Goal: Find specific page/section: Find specific page/section

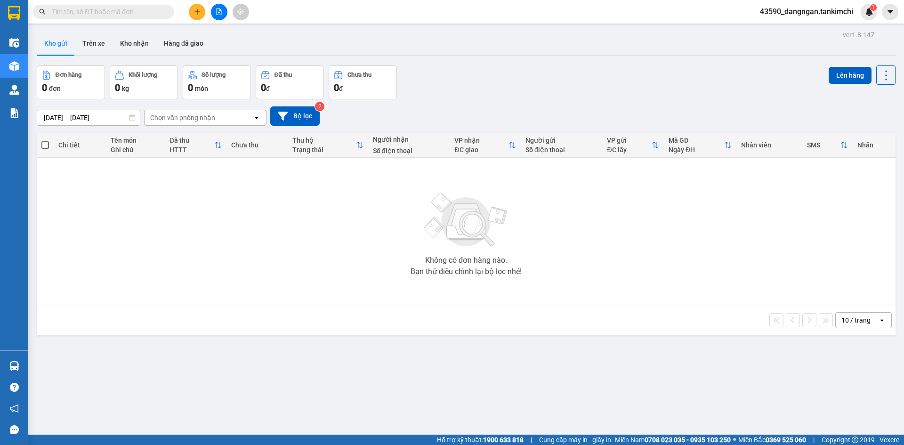
click at [134, 8] on input "text" at bounding box center [107, 12] width 111 height 10
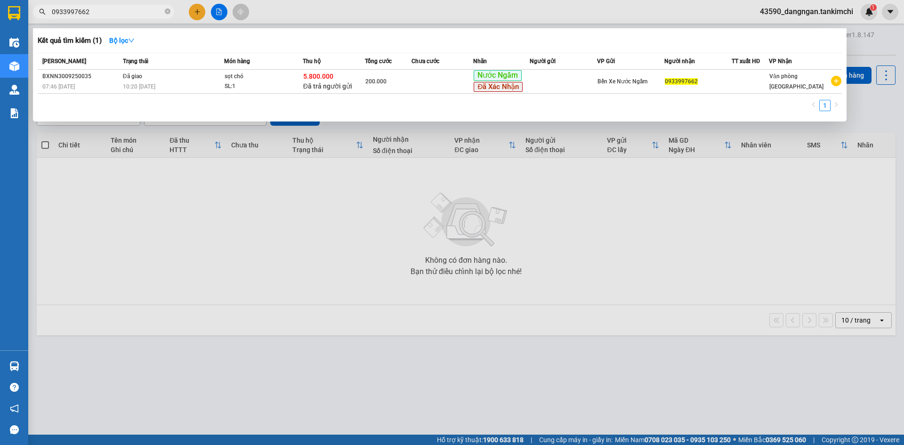
click at [127, 11] on input "0933997662" at bounding box center [107, 12] width 111 height 10
type input "0933997662"
drag, startPoint x: 258, startPoint y: 387, endPoint x: 253, endPoint y: 342, distance: 44.6
click at [259, 385] on div at bounding box center [452, 222] width 904 height 445
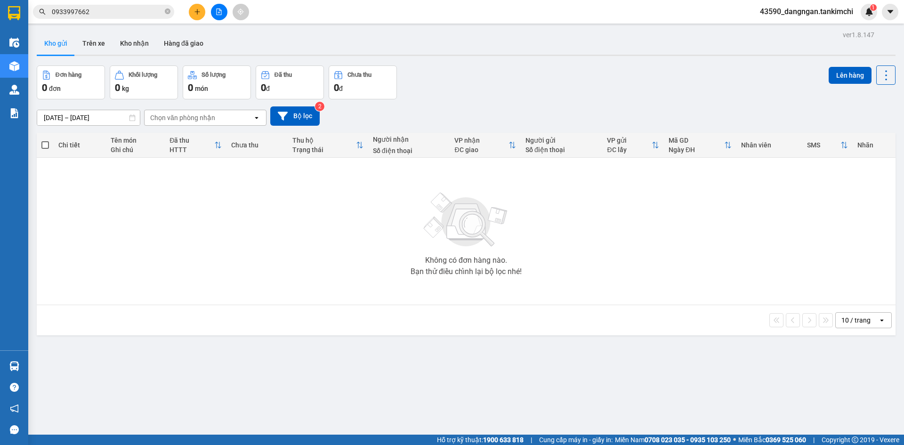
click at [135, 14] on input "0933997662" at bounding box center [107, 12] width 111 height 10
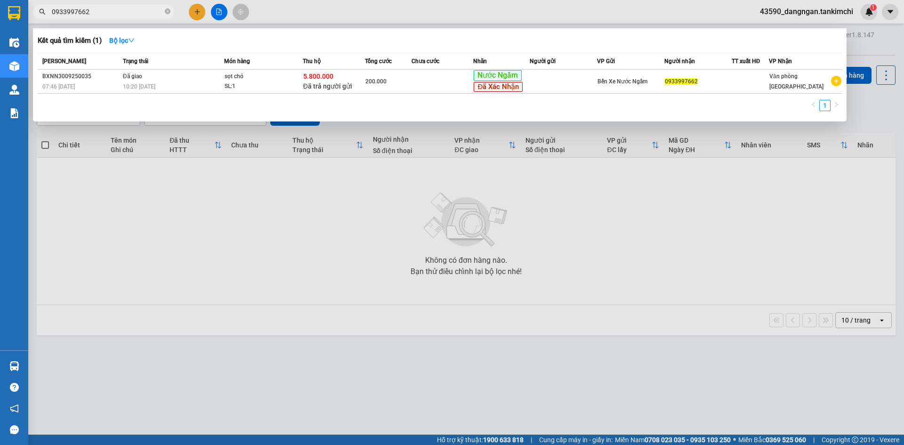
drag, startPoint x: 220, startPoint y: 389, endPoint x: 215, endPoint y: 352, distance: 37.6
click at [220, 389] on div at bounding box center [452, 222] width 904 height 445
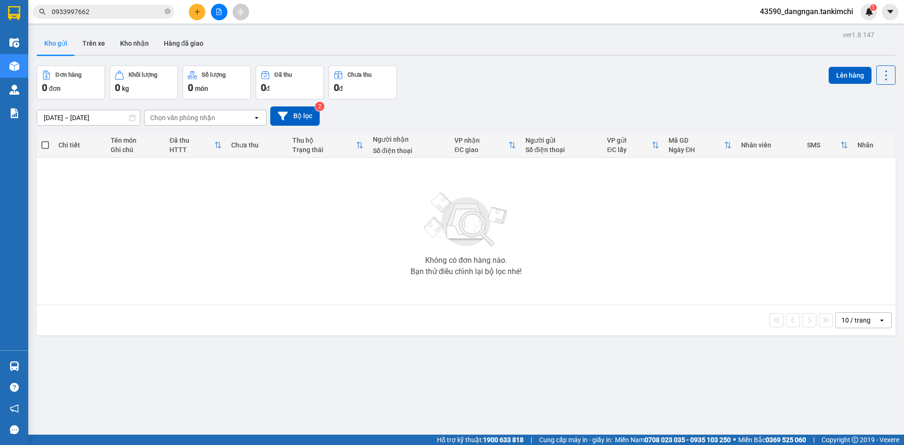
click at [108, 13] on input "0933997662" at bounding box center [107, 12] width 111 height 10
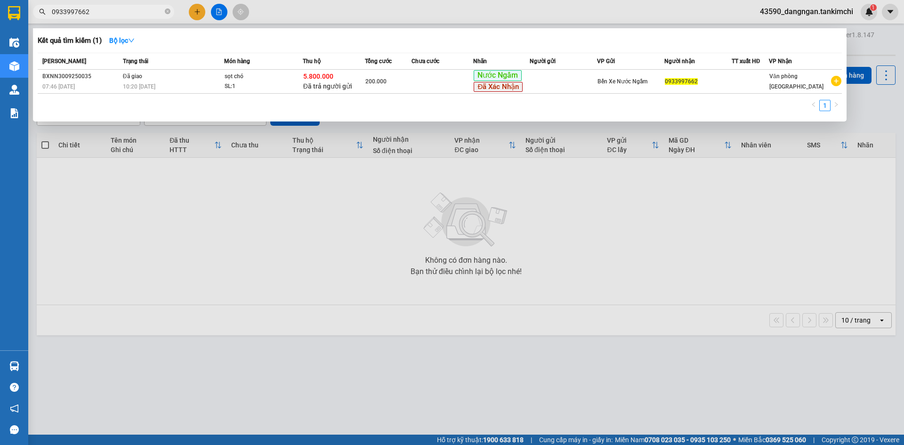
click at [144, 12] on input "0933997662" at bounding box center [107, 12] width 111 height 10
drag, startPoint x: 547, startPoint y: 7, endPoint x: 545, endPoint y: 12, distance: 5.5
click at [547, 7] on div at bounding box center [452, 222] width 904 height 445
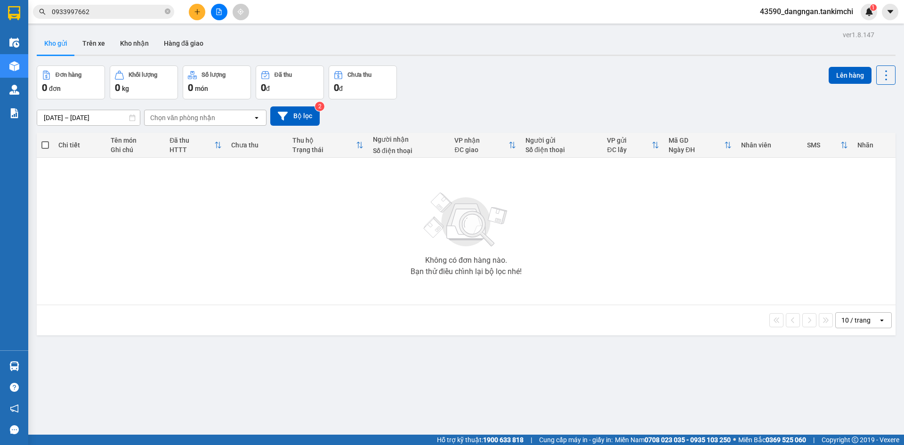
drag, startPoint x: 450, startPoint y: 387, endPoint x: 469, endPoint y: 291, distance: 98.0
click at [450, 387] on div "ver 1.8.147 Kho gửi Trên xe [PERSON_NAME] Hàng đã [PERSON_NAME] hàng 0 đơn [PER…" at bounding box center [466, 250] width 866 height 445
